Goal: Task Accomplishment & Management: Use online tool/utility

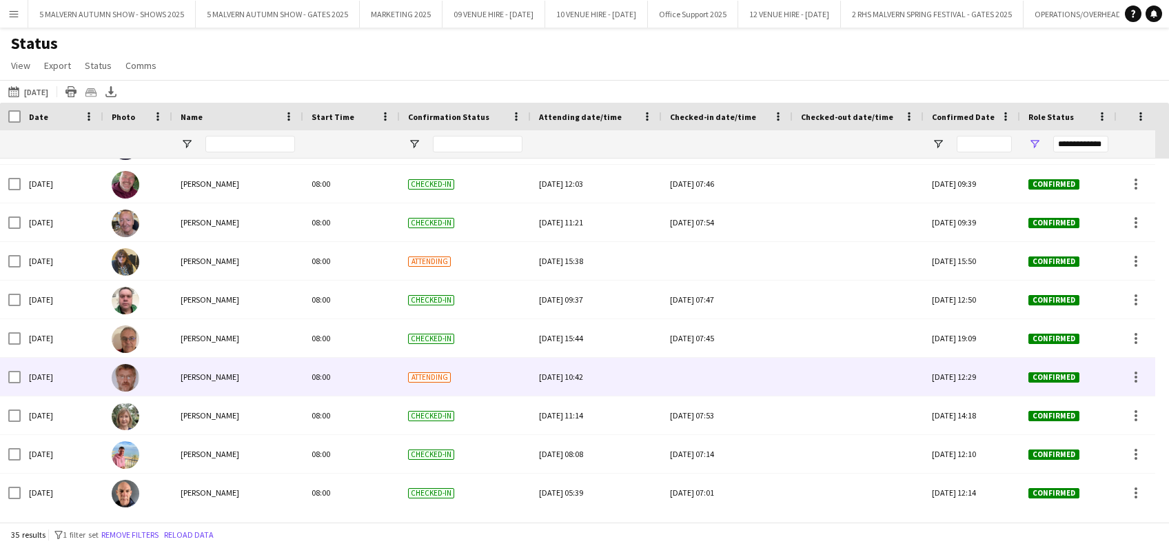
click at [240, 365] on div "[PERSON_NAME]" at bounding box center [237, 377] width 131 height 38
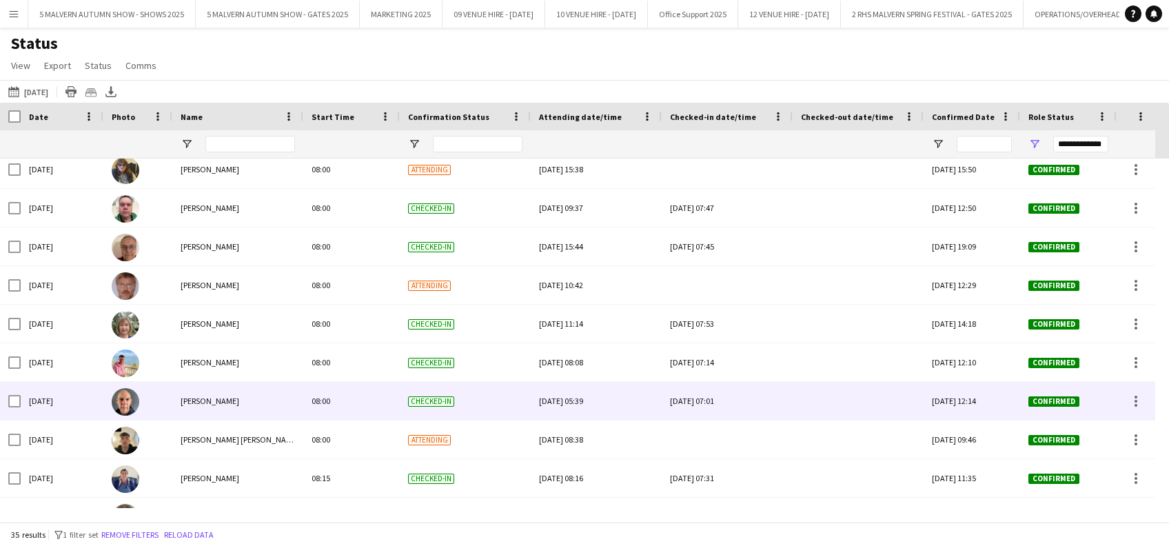
scroll to position [538, 0]
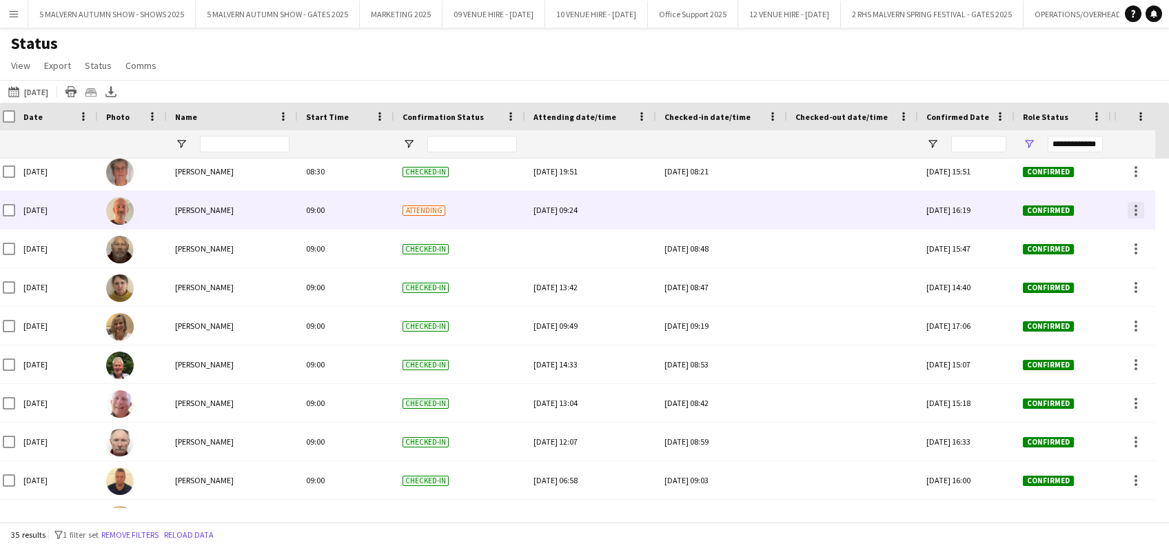
click at [1130, 214] on div at bounding box center [1136, 210] width 17 height 17
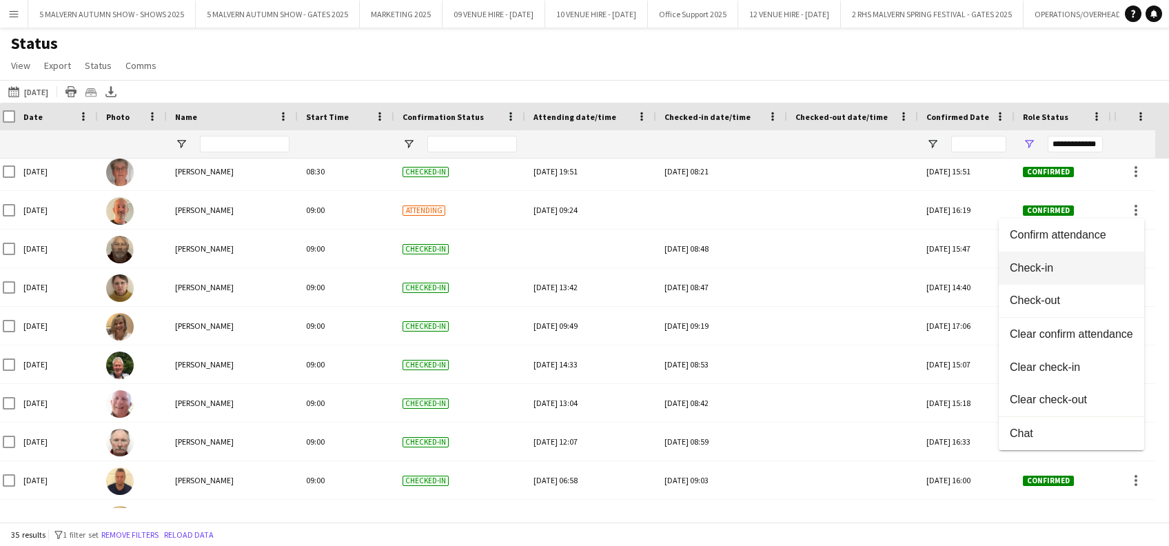
click at [1030, 263] on span "Check-in" at bounding box center [1071, 268] width 123 height 12
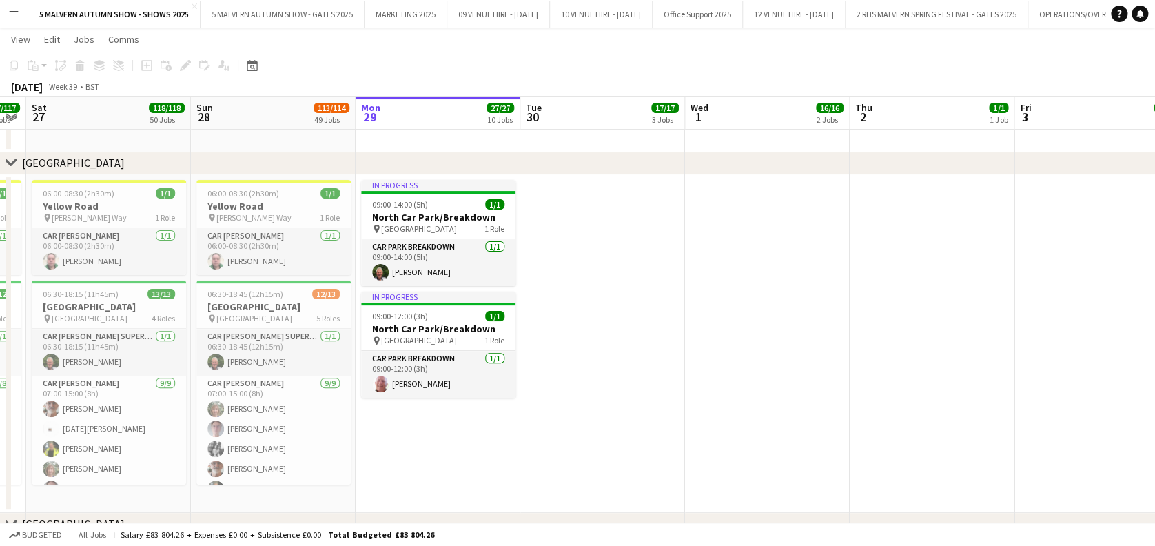
click at [567, 363] on app-date-cell at bounding box center [602, 343] width 165 height 339
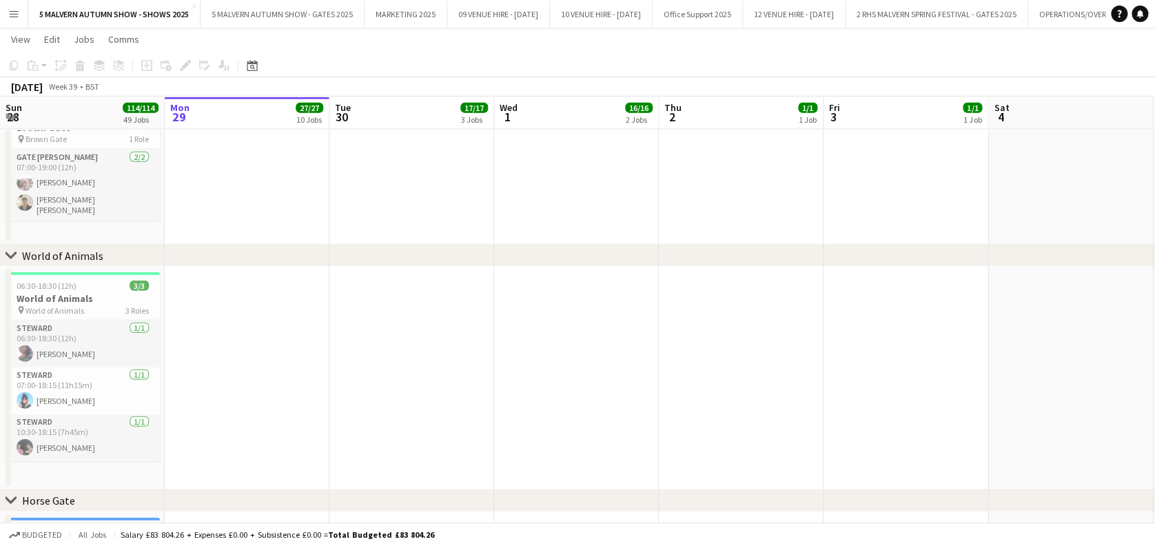
scroll to position [0, 345]
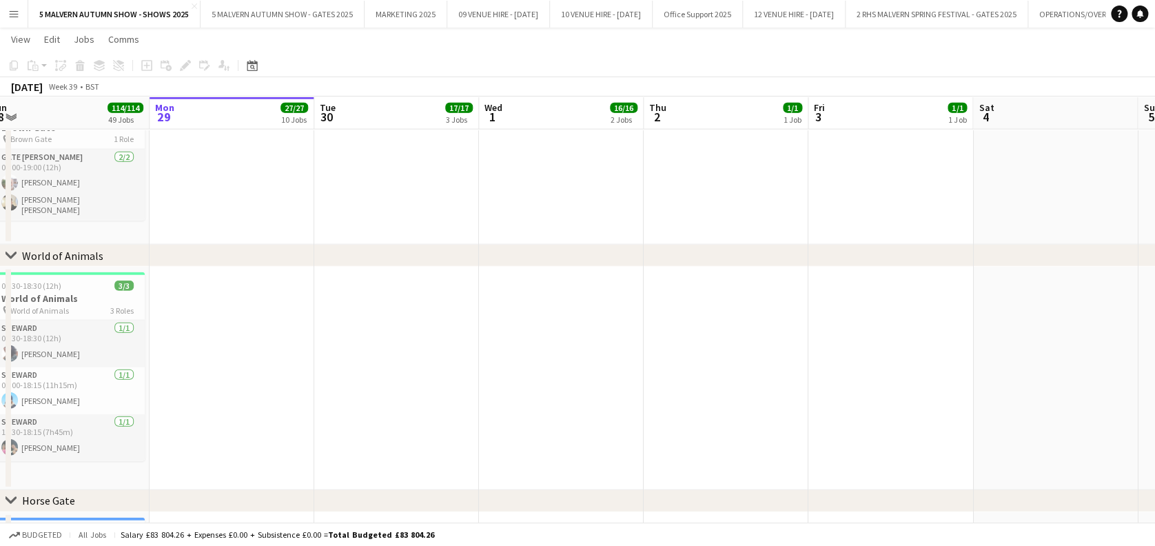
drag, startPoint x: 264, startPoint y: 107, endPoint x: 414, endPoint y: 129, distance: 151.2
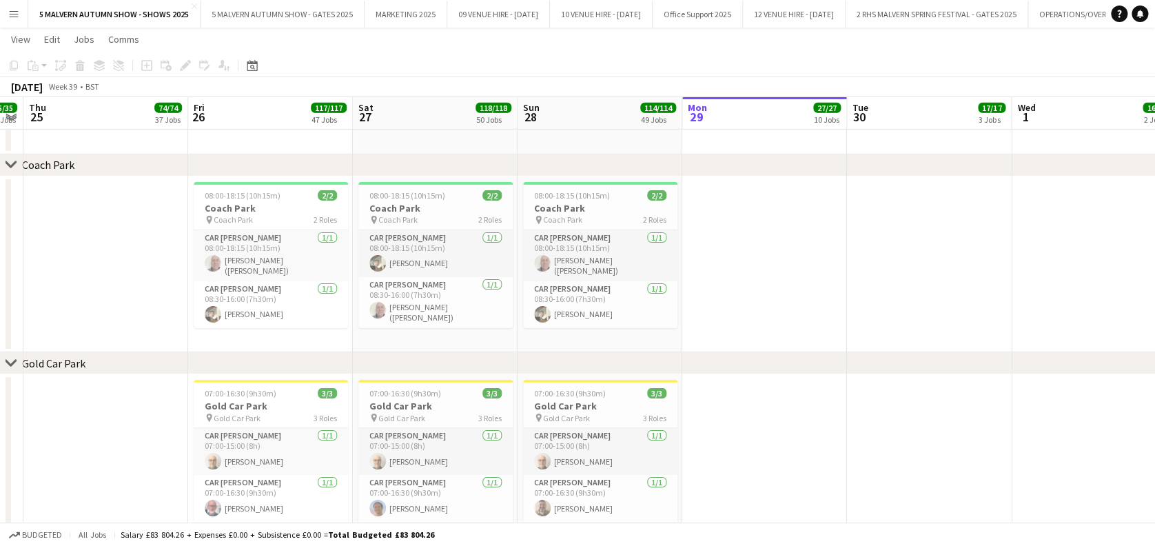
scroll to position [7342, 0]
